Goal: Task Accomplishment & Management: Use online tool/utility

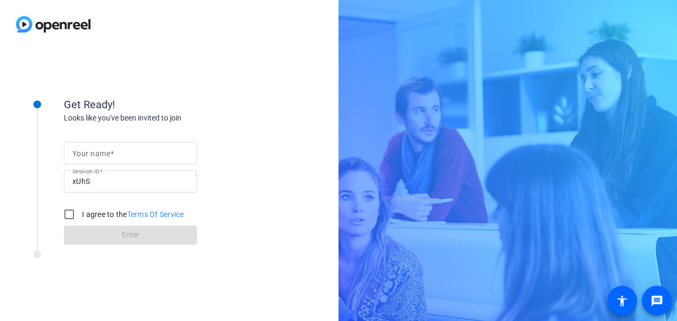
click at [102, 157] on mat-label "Your name" at bounding box center [91, 153] width 38 height 9
click at [102, 157] on input "Your name" at bounding box center [130, 152] width 116 height 13
type input "[PERSON_NAME]"
click at [74, 211] on input "I agree to the Terms Of Service" at bounding box center [69, 213] width 21 height 21
checkbox input "true"
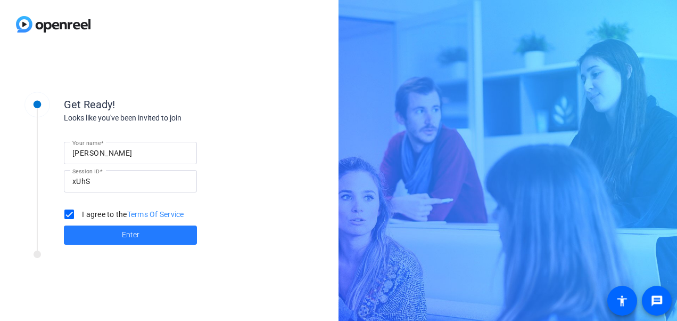
click at [130, 237] on span "Enter" at bounding box center [131, 234] width 18 height 11
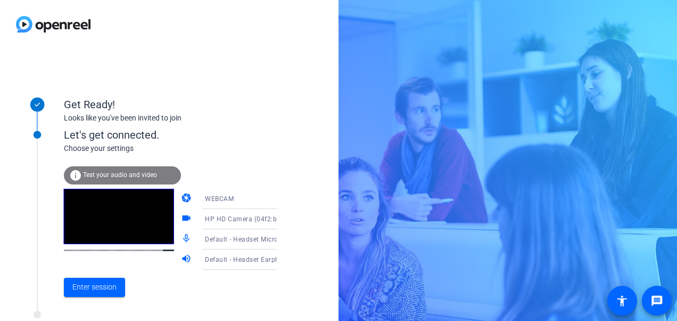
click at [303, 293] on div "Get Ready! Looks like you've been invited to join Let's get connected. Choose y…" at bounding box center [169, 184] width 339 height 272
click at [116, 283] on span "Enter session" at bounding box center [94, 286] width 44 height 11
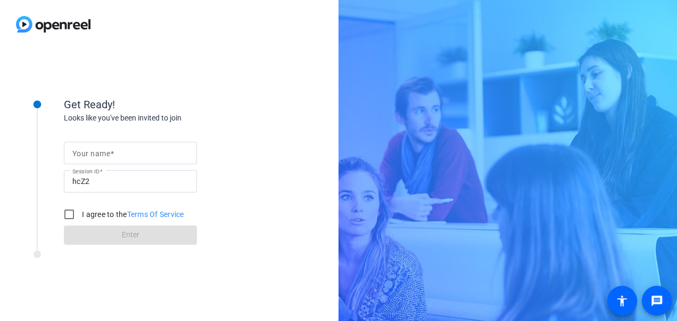
click at [91, 154] on mat-label "Your name" at bounding box center [91, 153] width 38 height 9
click at [91, 154] on input "Your name" at bounding box center [130, 152] width 116 height 13
type input "[PERSON_NAME]"
click at [75, 216] on input "I agree to the Terms Of Service" at bounding box center [69, 213] width 21 height 21
checkbox input "true"
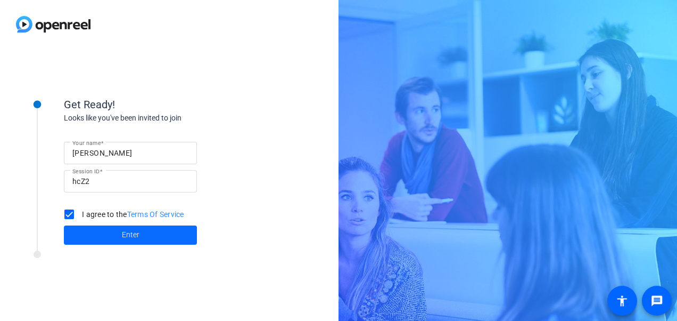
click at [115, 230] on span at bounding box center [130, 235] width 133 height 26
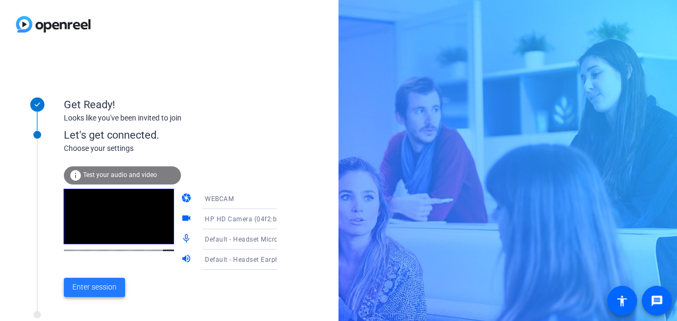
click at [73, 291] on span "Enter session" at bounding box center [94, 286] width 44 height 11
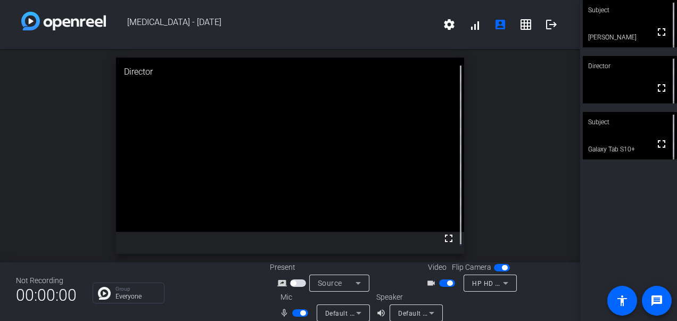
click at [517, 171] on div "open_in_new Director fullscreen" at bounding box center [290, 155] width 581 height 213
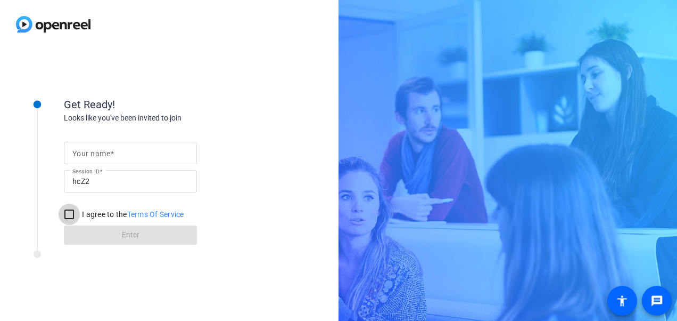
click at [70, 213] on input "I agree to the Terms Of Service" at bounding box center [69, 213] width 21 height 21
checkbox input "true"
click at [105, 152] on mat-label "Your name" at bounding box center [91, 153] width 38 height 9
click at [105, 152] on input "Your name" at bounding box center [130, 152] width 116 height 13
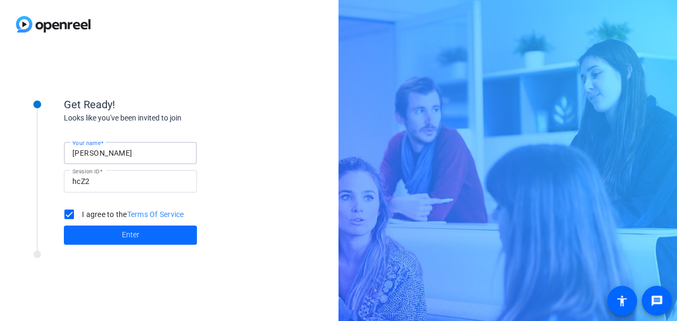
type input "[PERSON_NAME]"
click at [119, 240] on span at bounding box center [130, 235] width 133 height 26
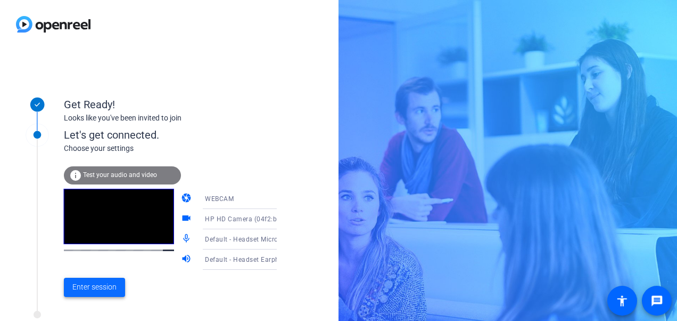
click at [95, 283] on span "Enter session" at bounding box center [94, 286] width 44 height 11
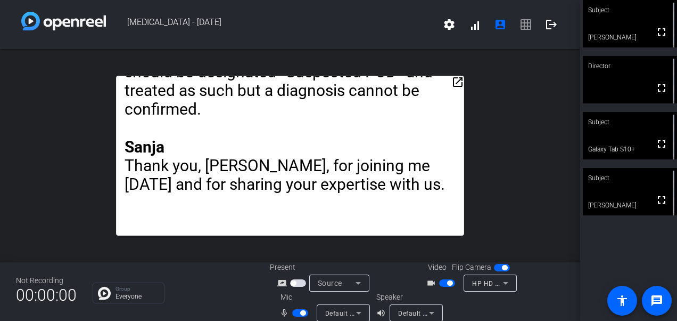
click at [293, 311] on span "button" at bounding box center [300, 312] width 16 height 7
click at [439, 283] on span "button" at bounding box center [447, 282] width 16 height 7
click at [505, 311] on div at bounding box center [518, 306] width 94 height 30
click at [300, 314] on span "button" at bounding box center [300, 312] width 16 height 7
click at [294, 312] on span "button" at bounding box center [300, 312] width 16 height 7
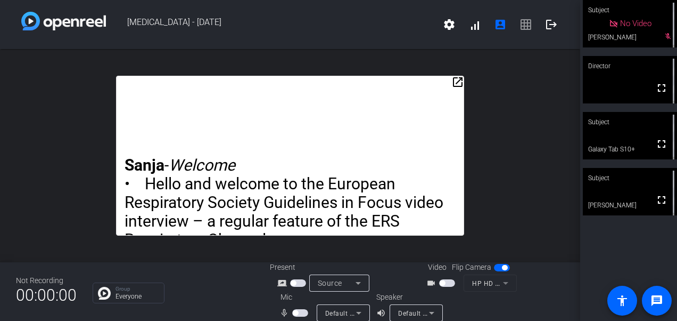
click at [305, 310] on span "button" at bounding box center [300, 312] width 16 height 7
click at [292, 310] on span "button" at bounding box center [300, 312] width 16 height 7
click at [299, 312] on span "button" at bounding box center [300, 312] width 16 height 7
click at [451, 282] on span "button" at bounding box center [447, 282] width 16 height 7
click at [441, 282] on span "button" at bounding box center [447, 282] width 16 height 7
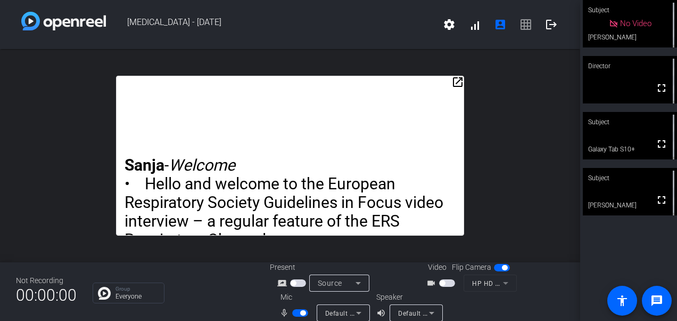
click at [292, 313] on span "button" at bounding box center [300, 312] width 16 height 7
click at [305, 312] on span "button" at bounding box center [300, 312] width 16 height 7
click at [447, 282] on span "button" at bounding box center [447, 282] width 16 height 7
